Goal: Information Seeking & Learning: Learn about a topic

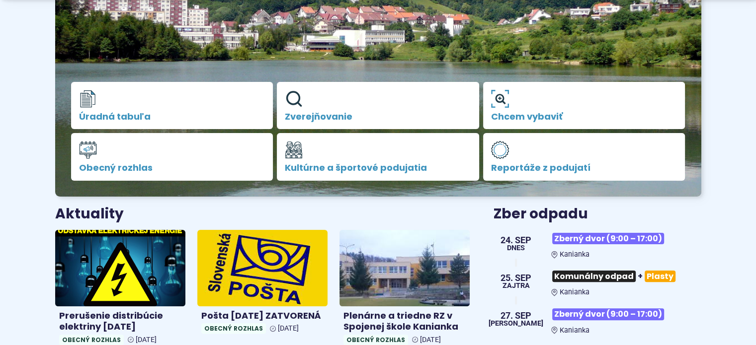
scroll to position [199, 0]
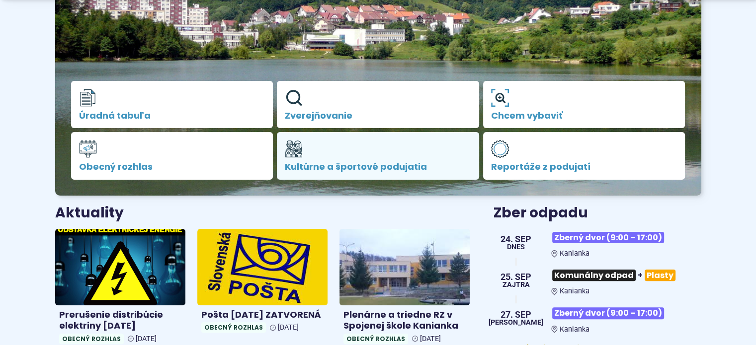
click at [329, 165] on span "Kultúrne a športové podujatia" at bounding box center [378, 167] width 186 height 10
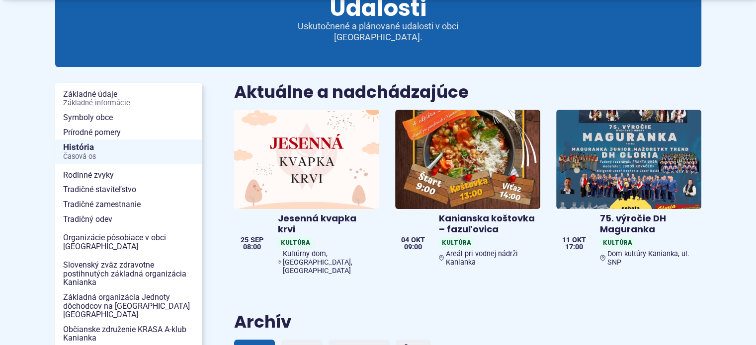
scroll to position [149, 0]
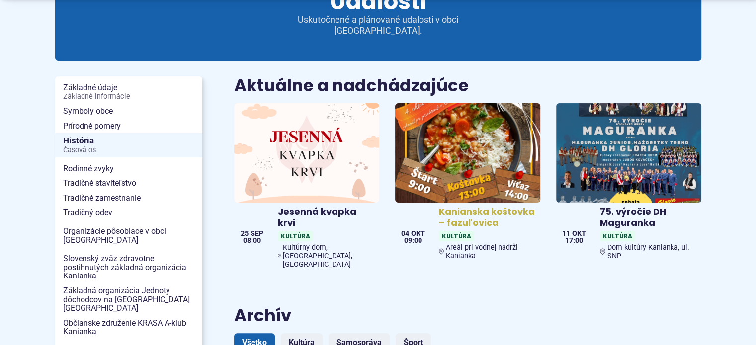
click at [464, 135] on img at bounding box center [467, 153] width 167 height 114
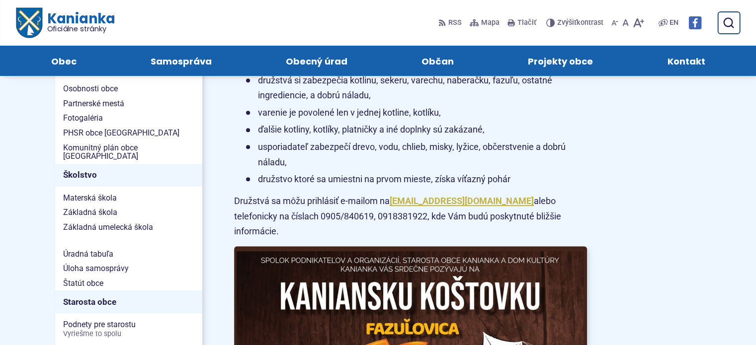
scroll to position [397, 0]
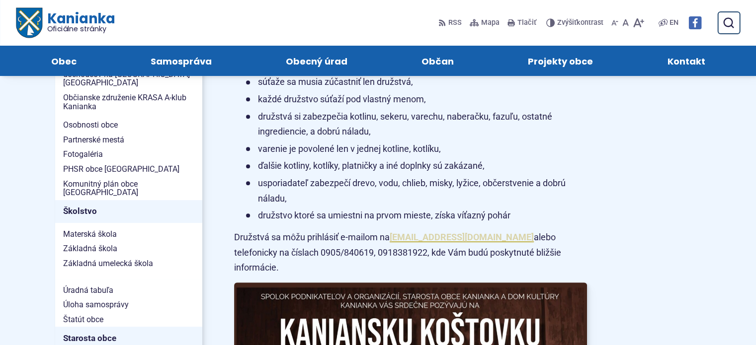
click at [455, 242] on link "kanianskakostovka@gmail.com" at bounding box center [461, 237] width 144 height 10
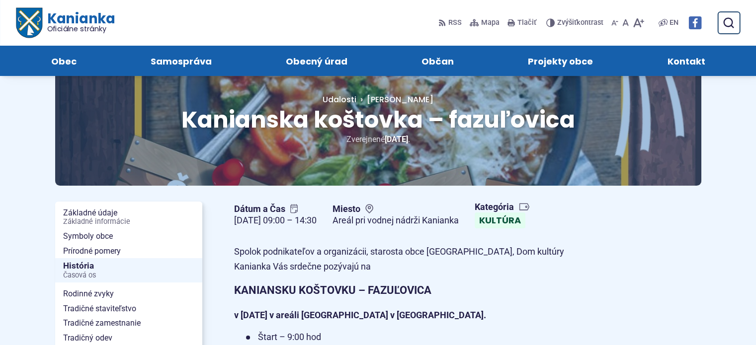
scroll to position [0, 0]
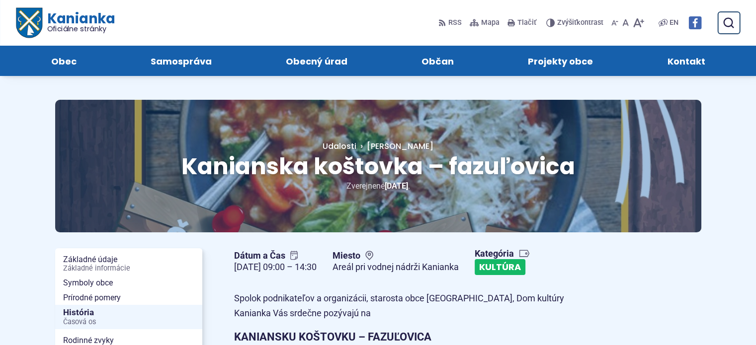
click at [525, 266] on link "Kultúra" at bounding box center [499, 267] width 51 height 16
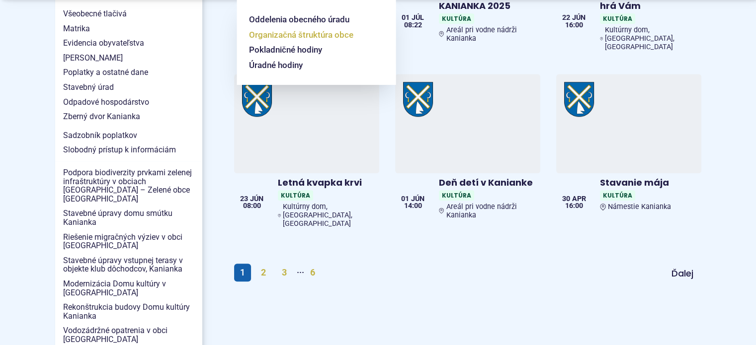
scroll to position [993, 0]
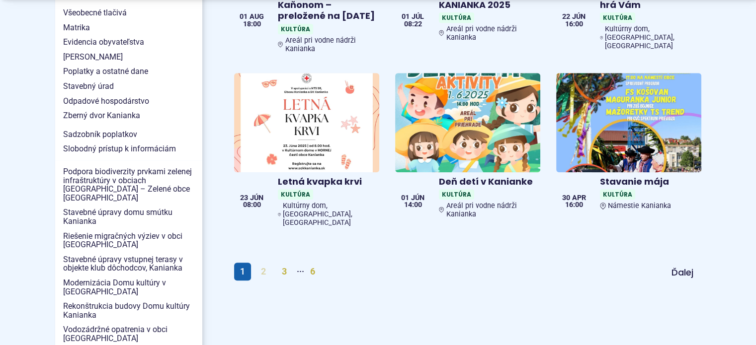
click at [261, 263] on link "2" at bounding box center [263, 272] width 17 height 18
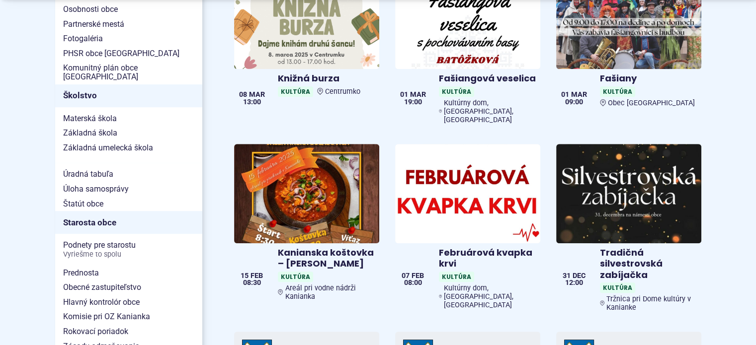
scroll to position [497, 0]
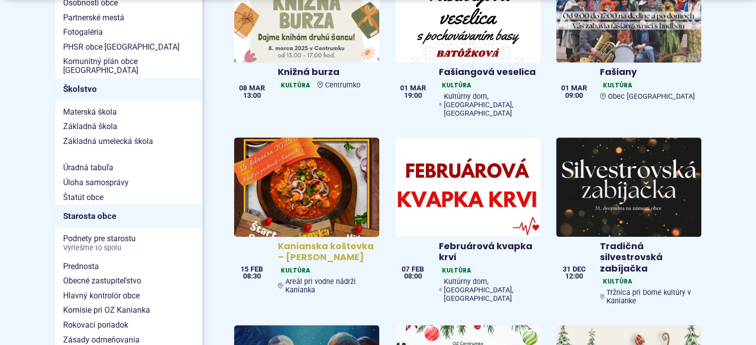
click at [299, 141] on img at bounding box center [306, 187] width 167 height 114
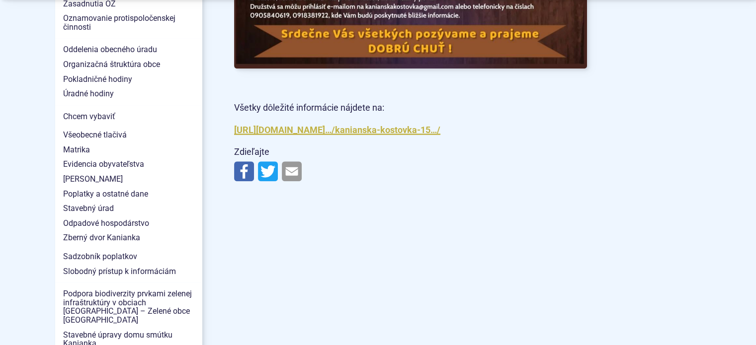
scroll to position [844, 0]
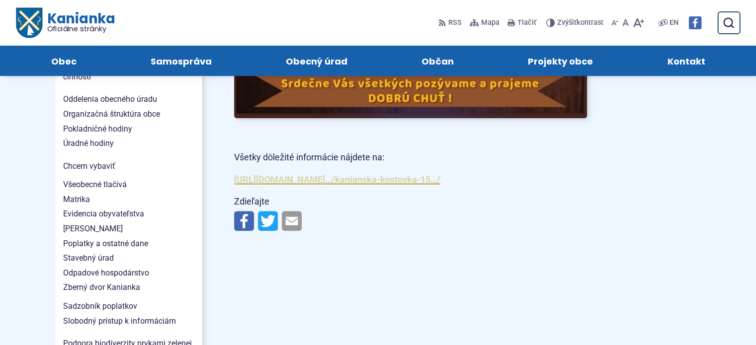
click at [321, 185] on a=AT1MFmZQz-YPaeEZUtMCi4Hp6XZr5SFpwGrbJsdBMz_p80egP67cnUeAum1cvTq3npfiNZbXb4bY2oN5FbQL0MoqJjdMj7AxieIN1-MUwfRHdCxh3I04Sr9ELLct8zJKSjI7RfEMV2jx0uFFBCQ7sfzNQ3UgQguojrmGONBTroZJ_KpQzBVx5jTgXDOYKQMnYq4WdABsKHLzKFtTRF97armmXlM"] "[URL][DOMAIN_NAME]…/kanianska-kostovka-15…/" at bounding box center [337, 179] width 206 height 10
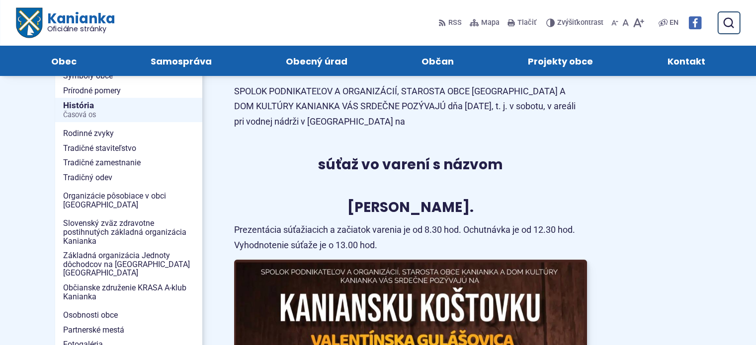
scroll to position [199, 0]
